Goal: Information Seeking & Learning: Find specific fact

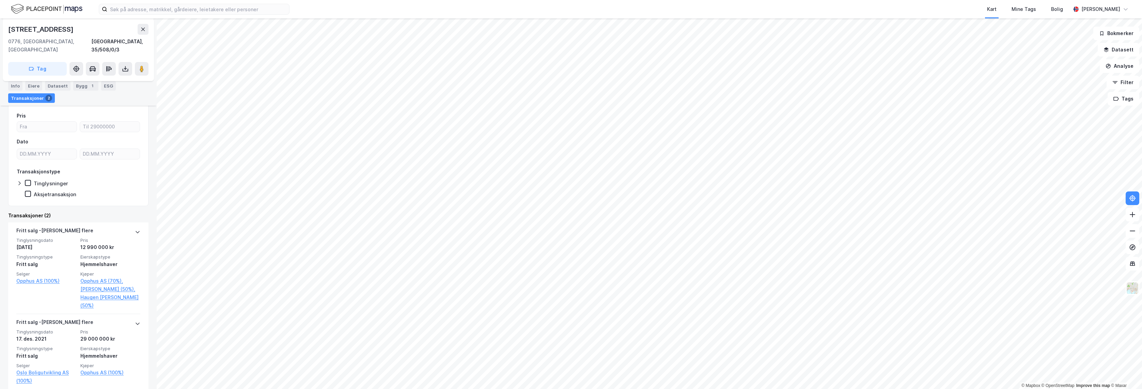
scroll to position [127, 0]
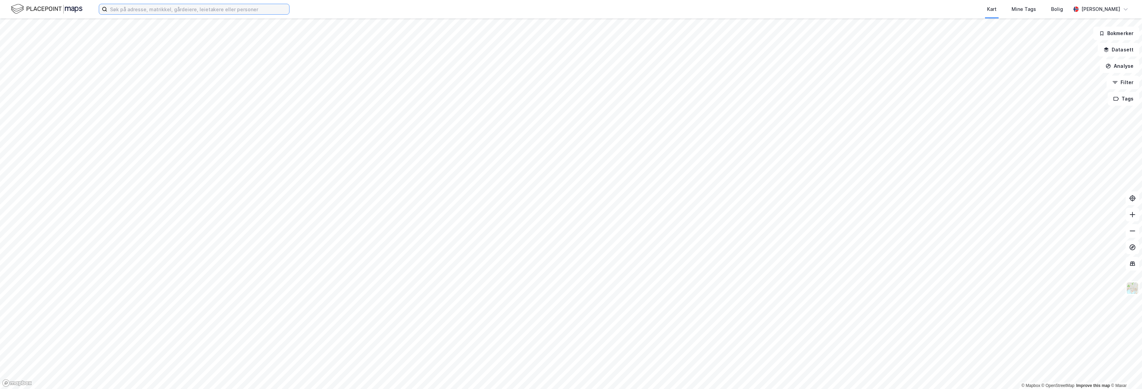
click at [256, 9] on input at bounding box center [198, 9] width 182 height 10
paste input "Lillevannsveien 84"
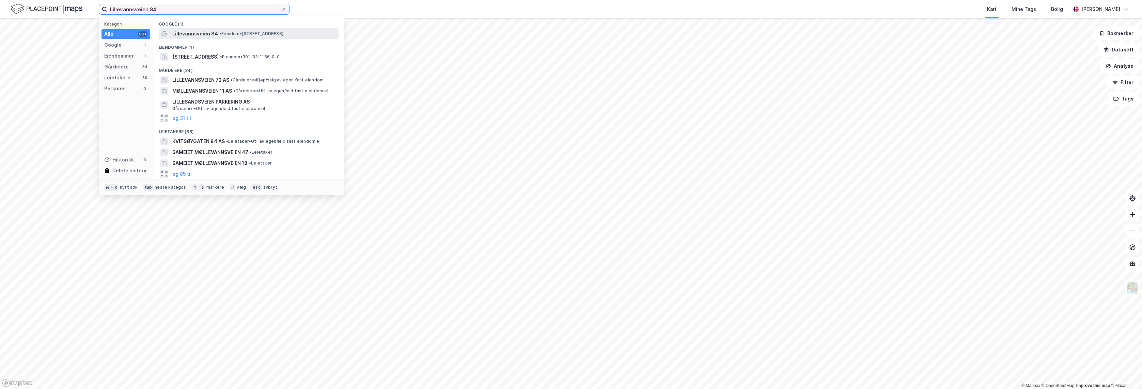
type input "Lillevannsveien 84"
click at [220, 32] on span "•" at bounding box center [220, 33] width 2 height 5
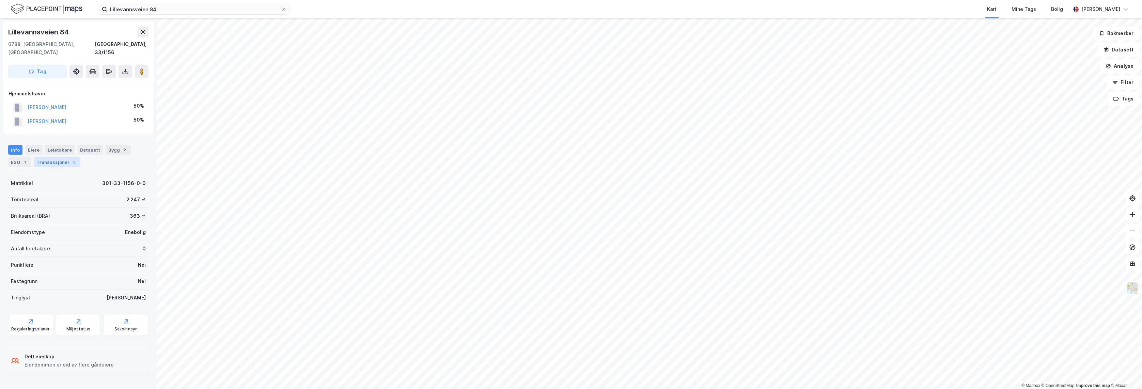
click at [61, 157] on div "Transaksjoner 3" at bounding box center [57, 162] width 47 height 10
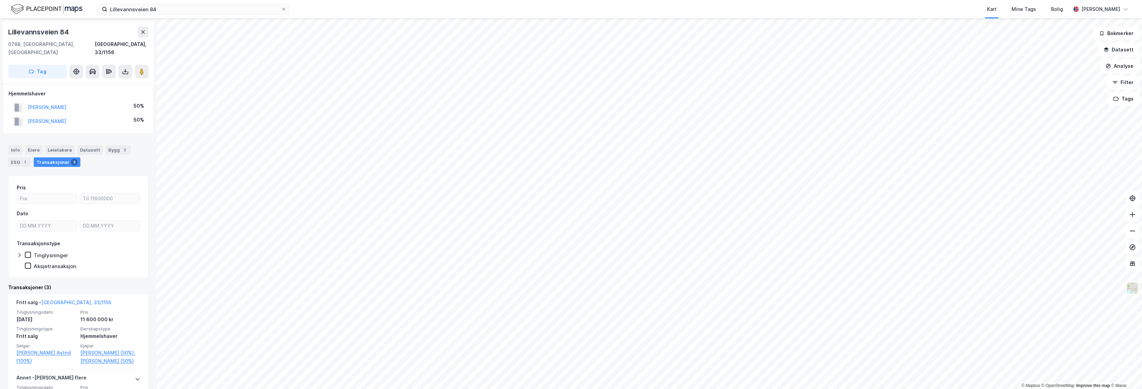
drag, startPoint x: 94, startPoint y: 100, endPoint x: 13, endPoint y: 97, distance: 80.8
click at [13, 101] on div "[PERSON_NAME] F 50%" at bounding box center [79, 108] width 140 height 14
click at [0, 0] on button "[PERSON_NAME]" at bounding box center [0, 0] width 0 height 0
